Goal: Browse casually

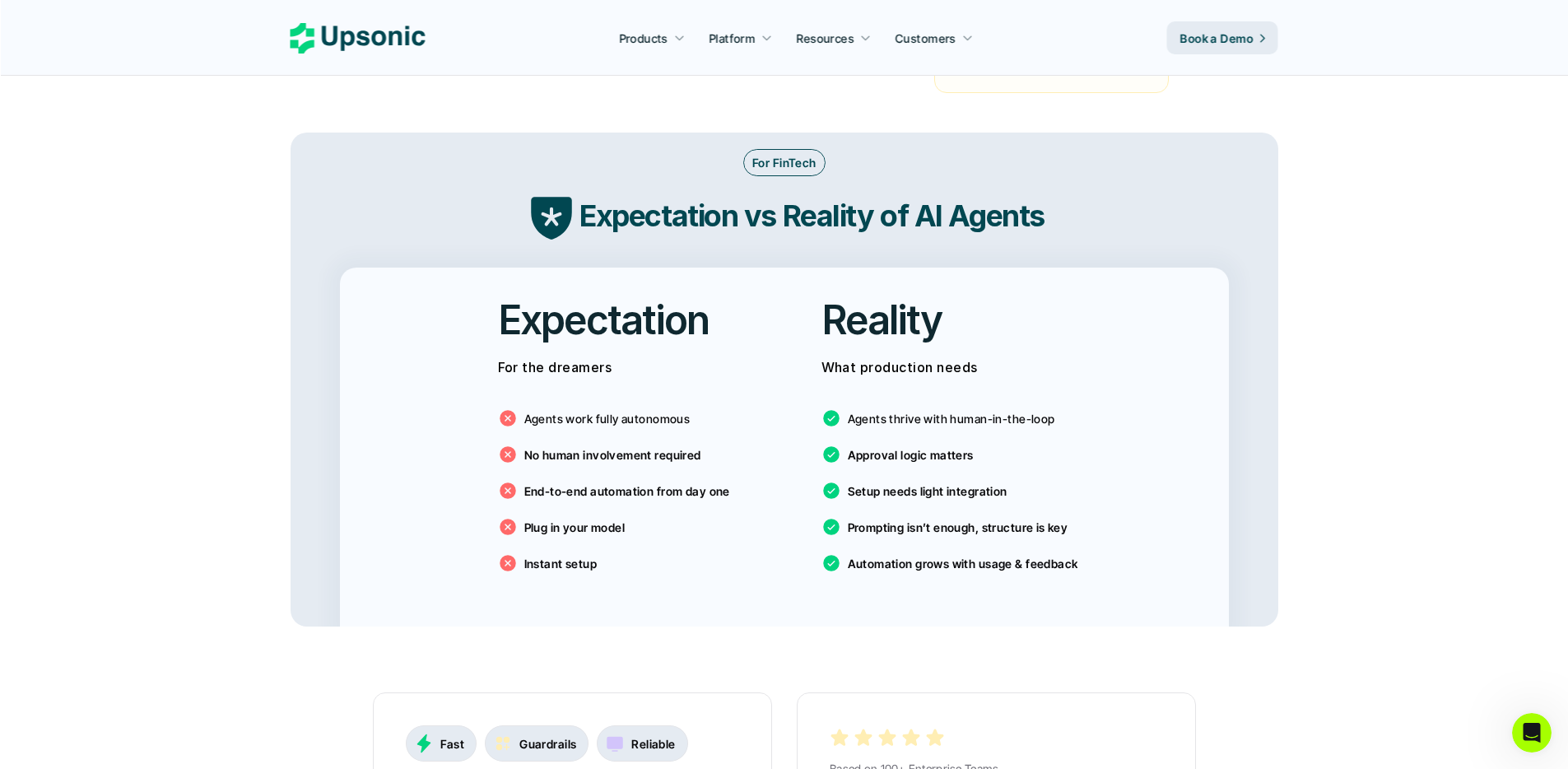
scroll to position [2640, 0]
click at [224, 296] on main "Agentic AI Platform for FinTech Operations From onboarding to compliance to set…" at bounding box center [784, 529] width 1568 height 6338
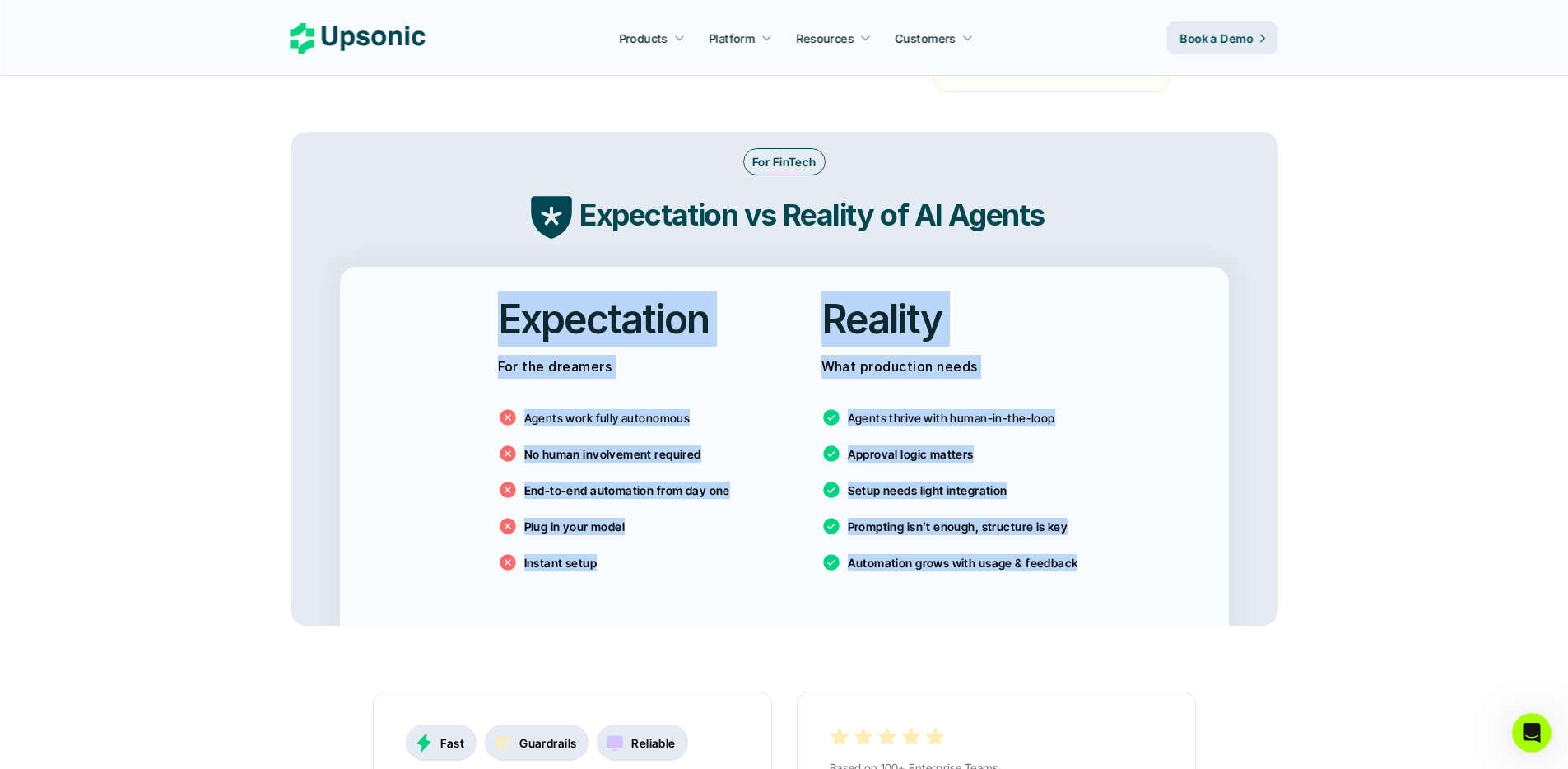
drag, startPoint x: 579, startPoint y: 355, endPoint x: 1105, endPoint y: 567, distance: 567.1
click at [1103, 566] on div "Expectation For the dreamers Agents work fully autonomous No human involvement …" at bounding box center [784, 447] width 889 height 359
click at [1105, 567] on div "Expectation For the dreamers Agents work fully autonomous No human involvement …" at bounding box center [784, 447] width 889 height 359
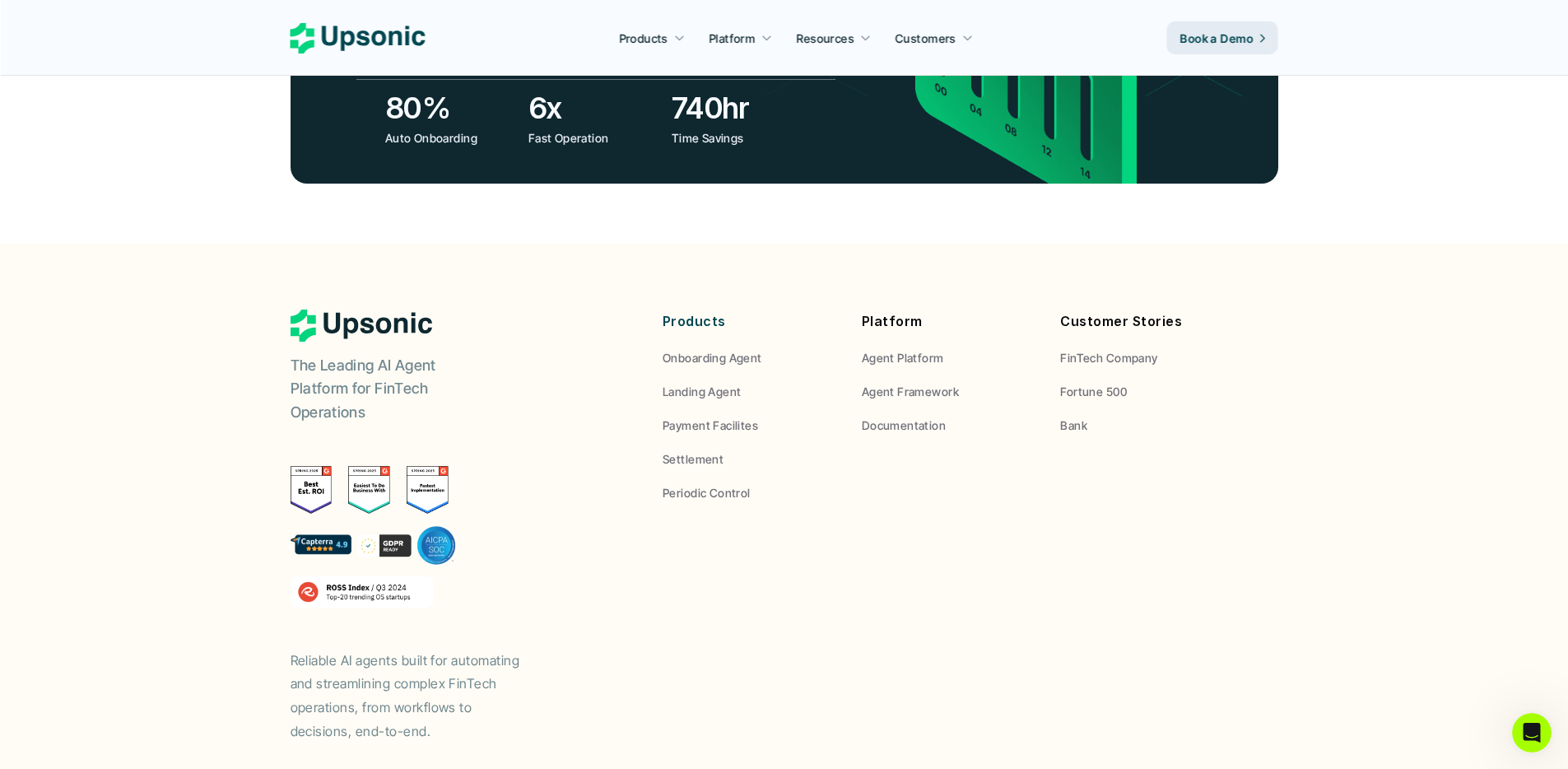
scroll to position [6096, 0]
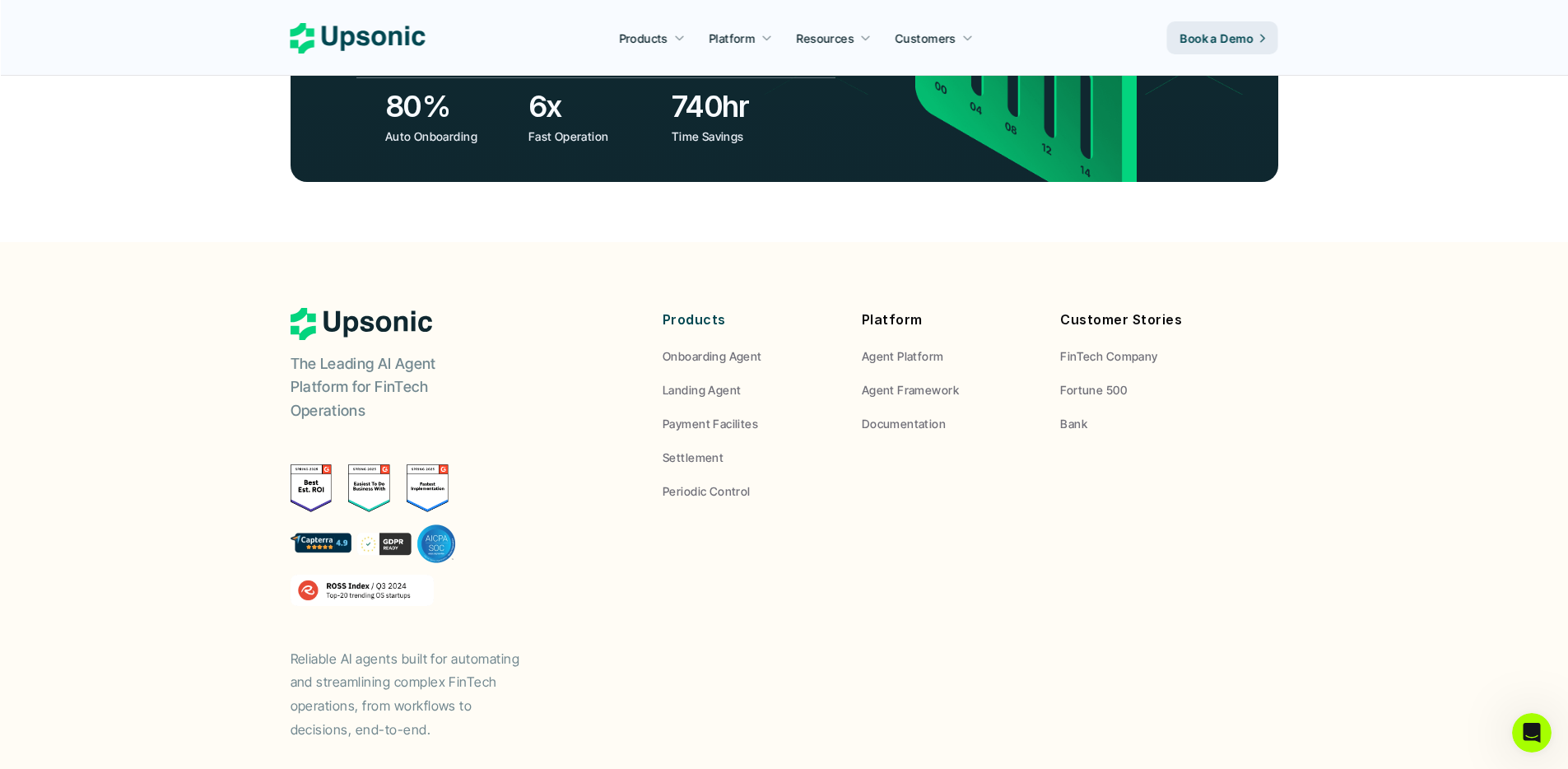
click at [384, 353] on p "The Leading AI Agent Platform for FinTech Operations" at bounding box center [393, 388] width 205 height 71
click at [422, 353] on p "The Leading AI Agent Platform for FinTech Operations" at bounding box center [393, 388] width 205 height 71
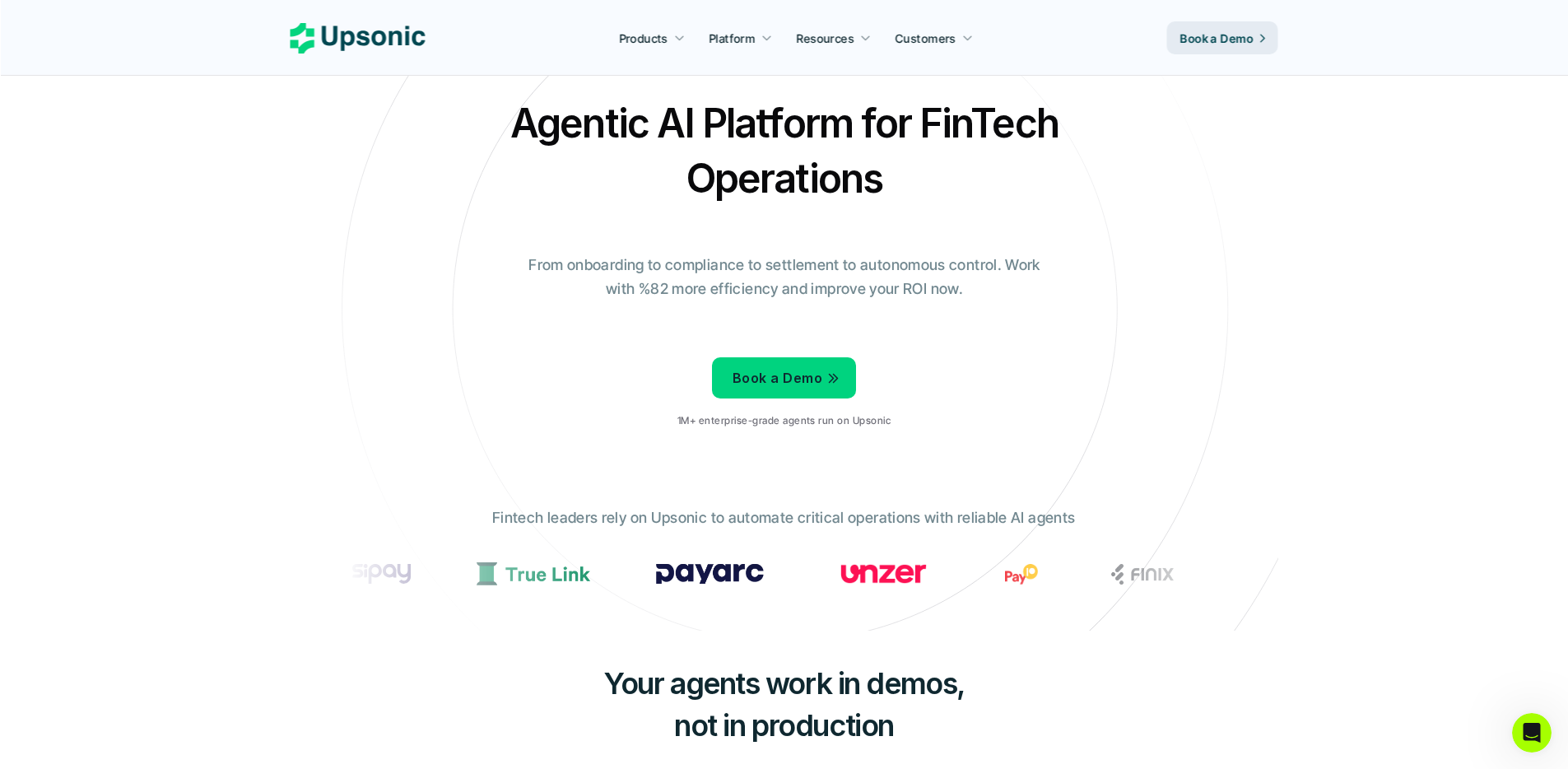
scroll to position [0, 0]
